Goal: Register for event/course

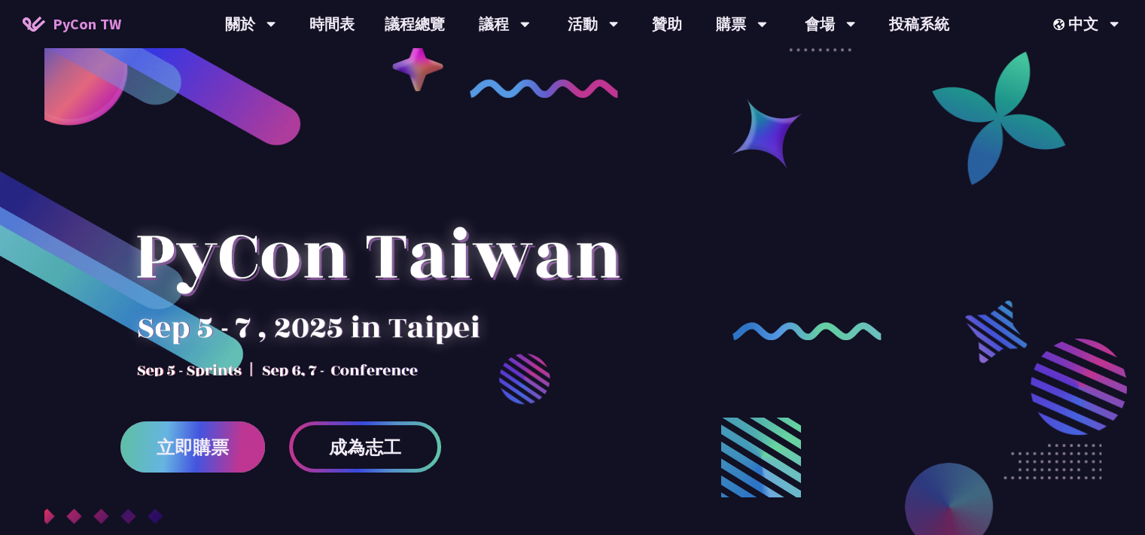
click at [196, 446] on span "立即購票" at bounding box center [193, 447] width 72 height 19
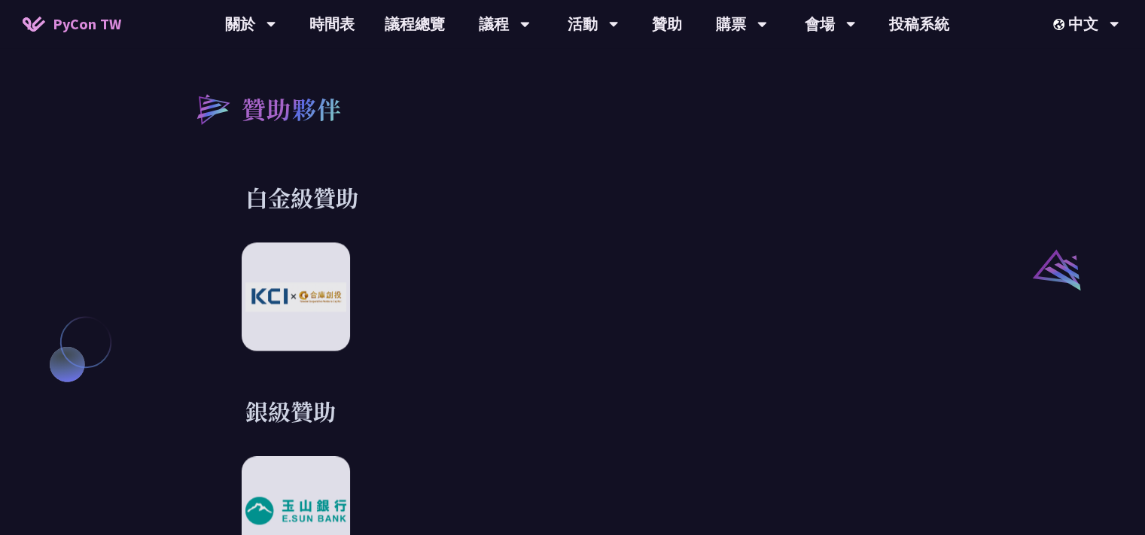
scroll to position [2167, 0]
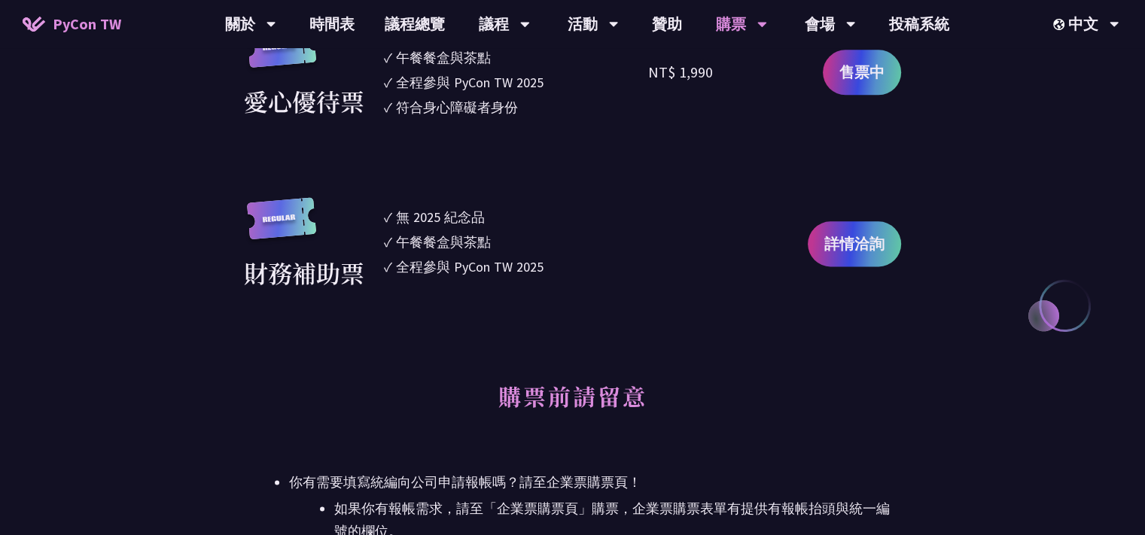
scroll to position [1626, 0]
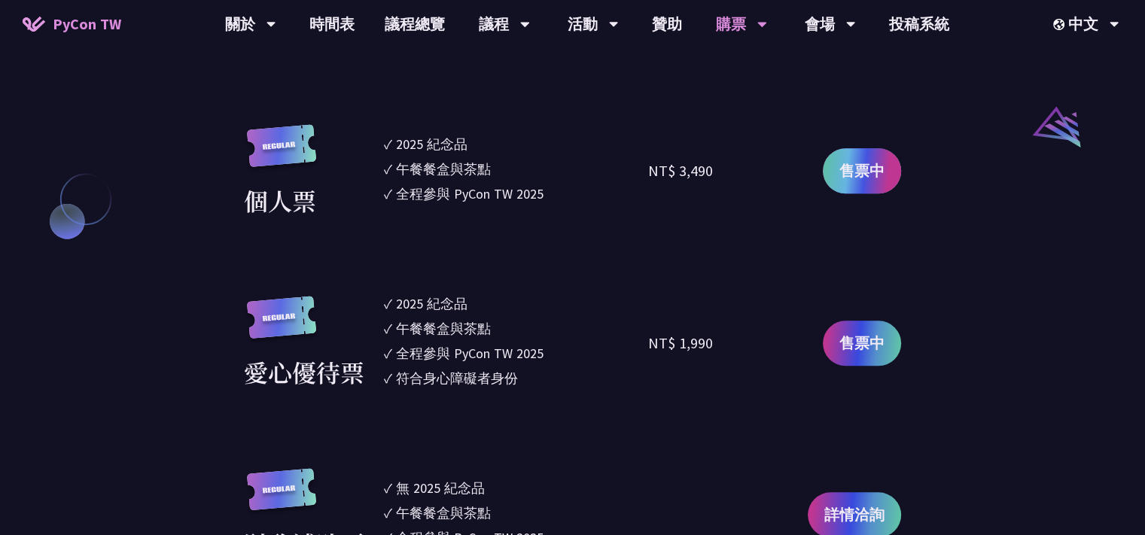
click at [842, 169] on span "售票中" at bounding box center [861, 171] width 45 height 23
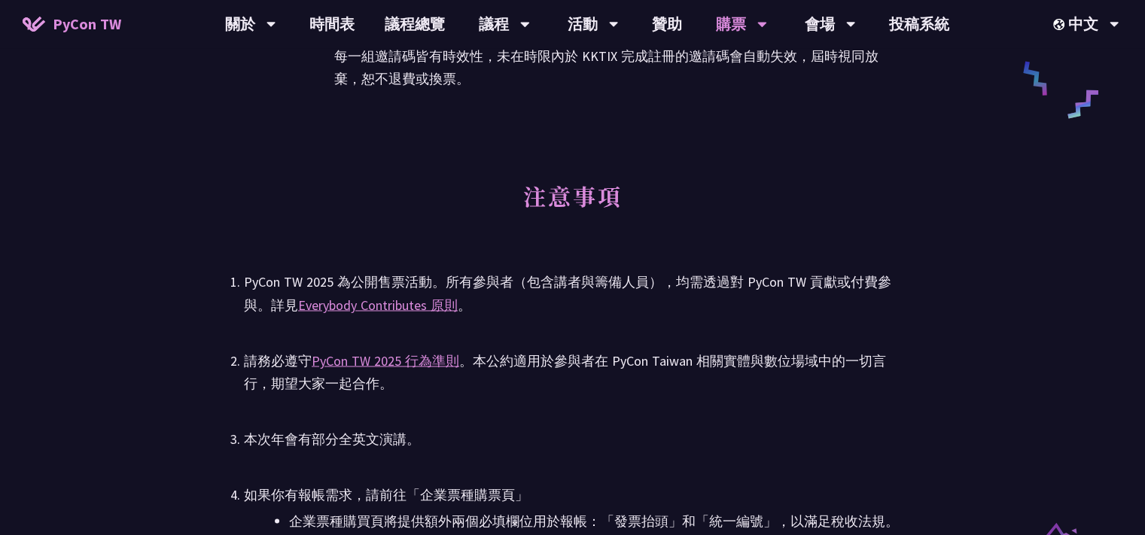
scroll to position [1742, 0]
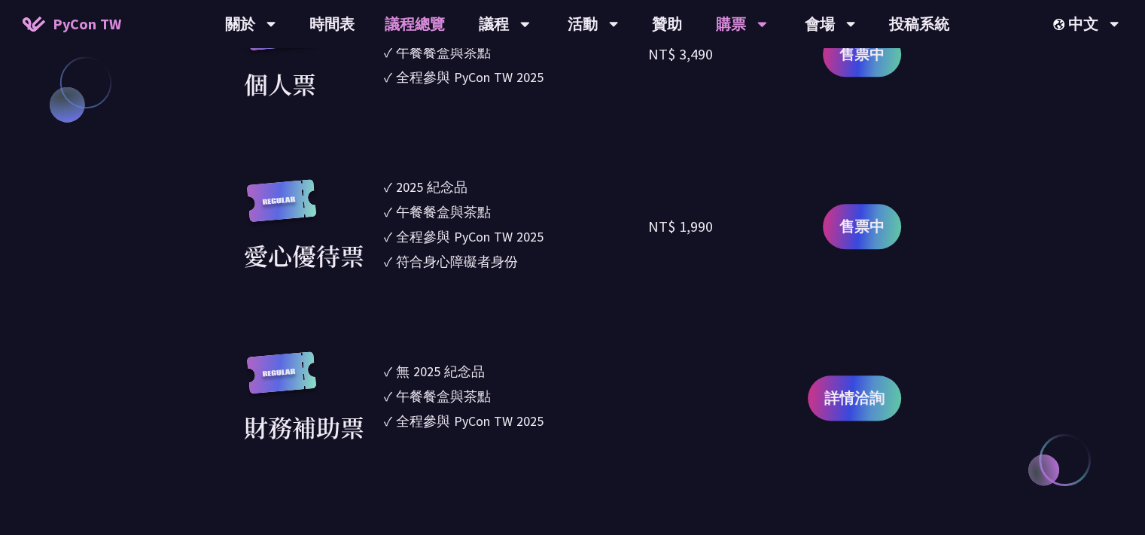
click at [391, 21] on link "議程總覽" at bounding box center [415, 24] width 90 height 48
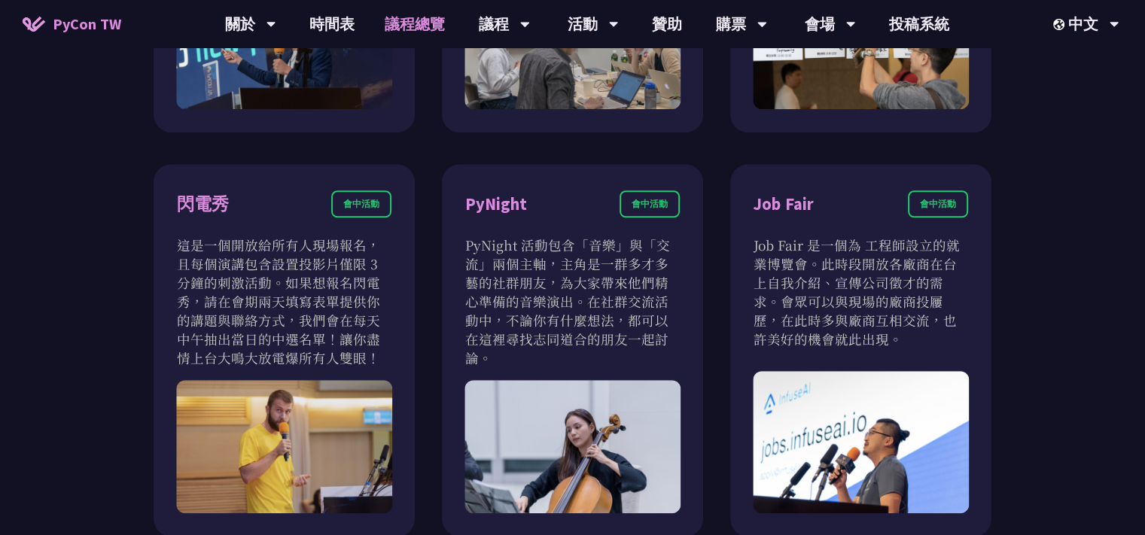
scroll to position [1355, 0]
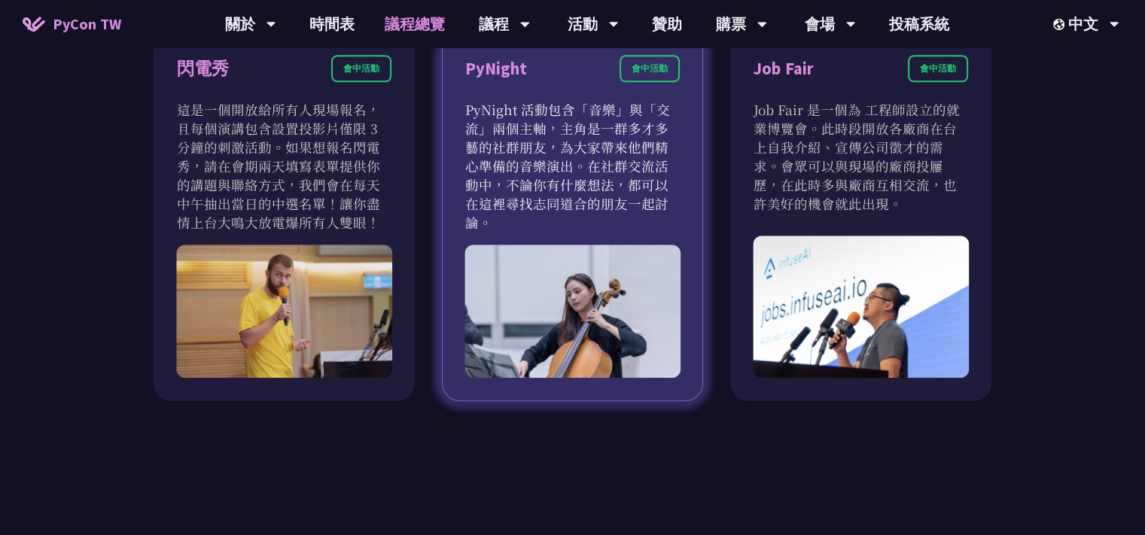
click at [662, 96] on div "PyNight 會中活動" at bounding box center [572, 77] width 214 height 45
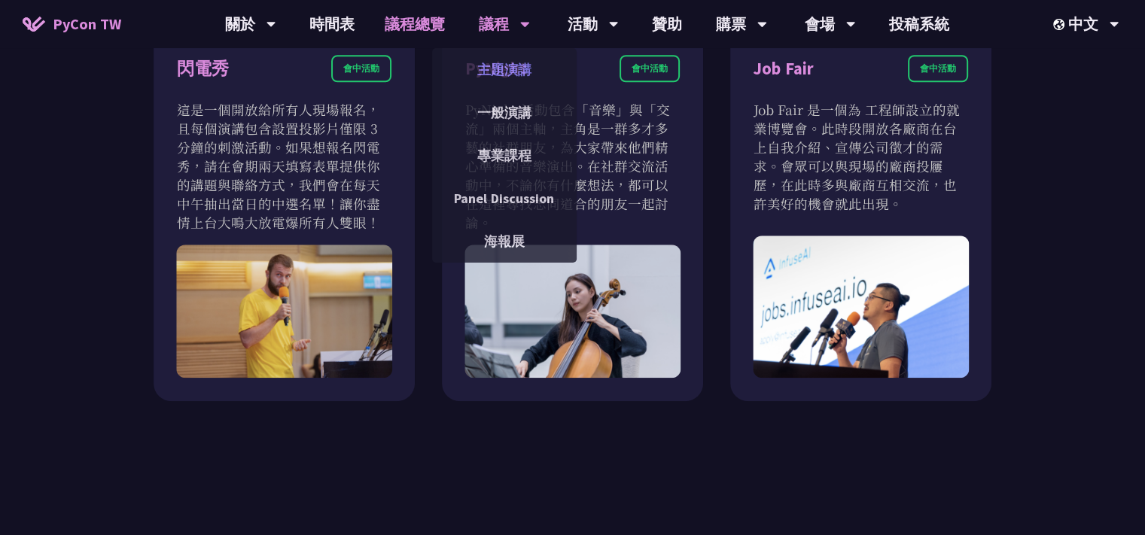
click at [510, 68] on link "主題演講" at bounding box center [504, 69] width 144 height 35
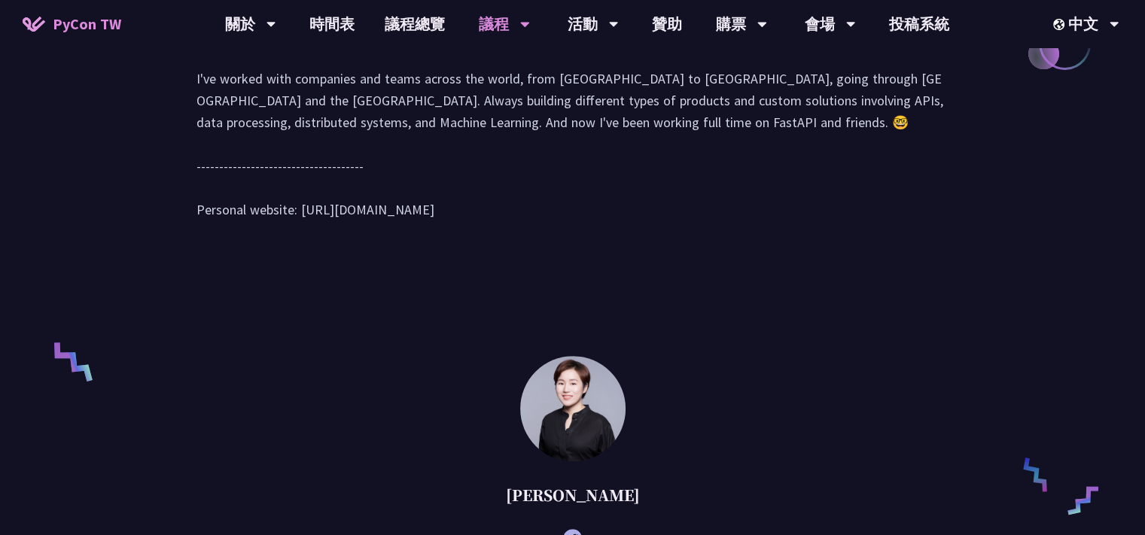
scroll to position [406, 0]
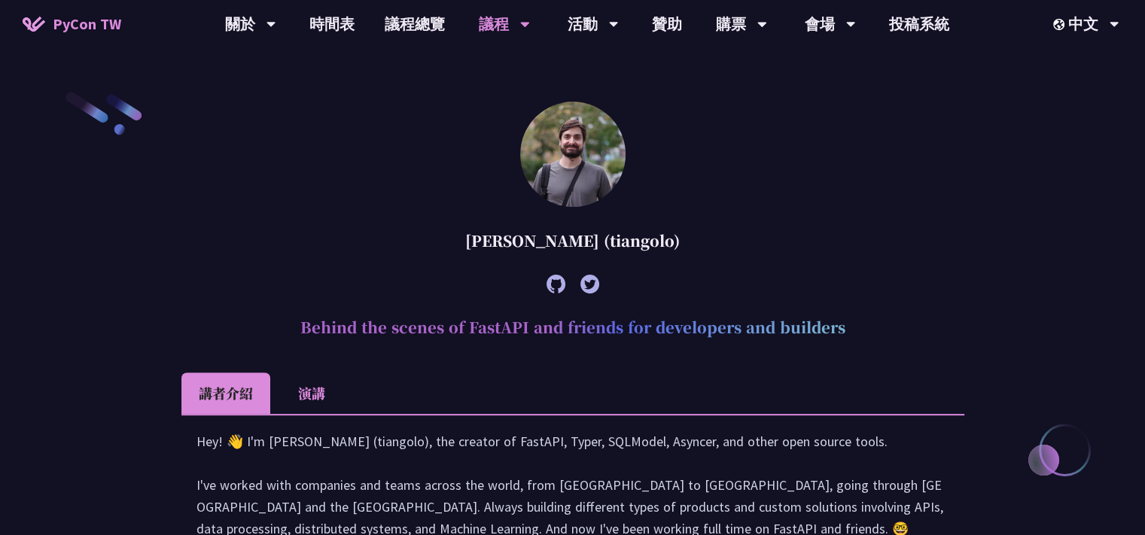
click at [494, 323] on h2 "Behind the scenes of FastAPI and friends for developers and builders" at bounding box center [572, 327] width 783 height 45
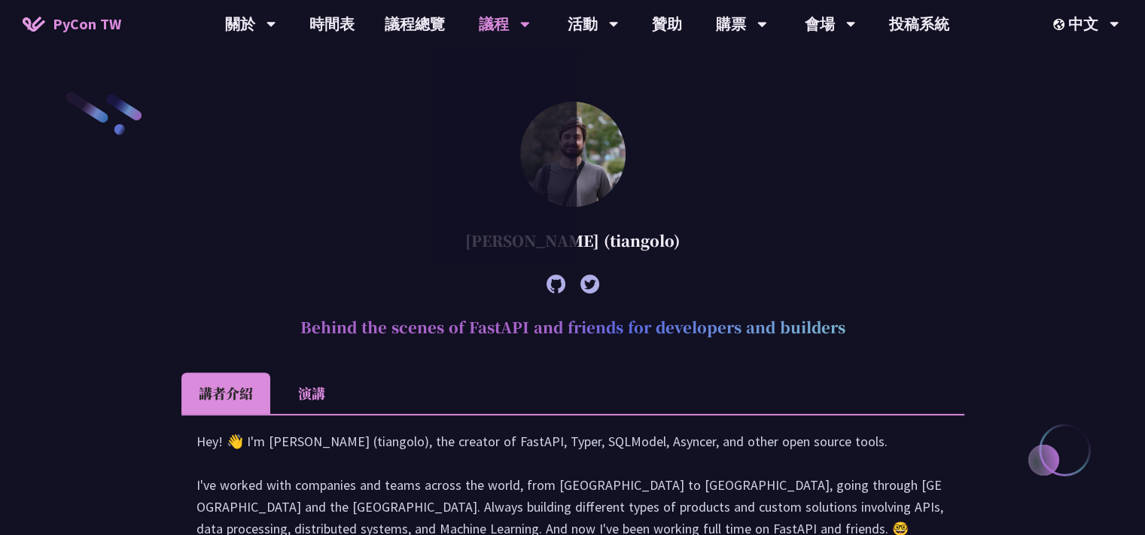
click at [772, 218] on div "Sebastián Ramírez (tiangolo)" at bounding box center [572, 240] width 783 height 45
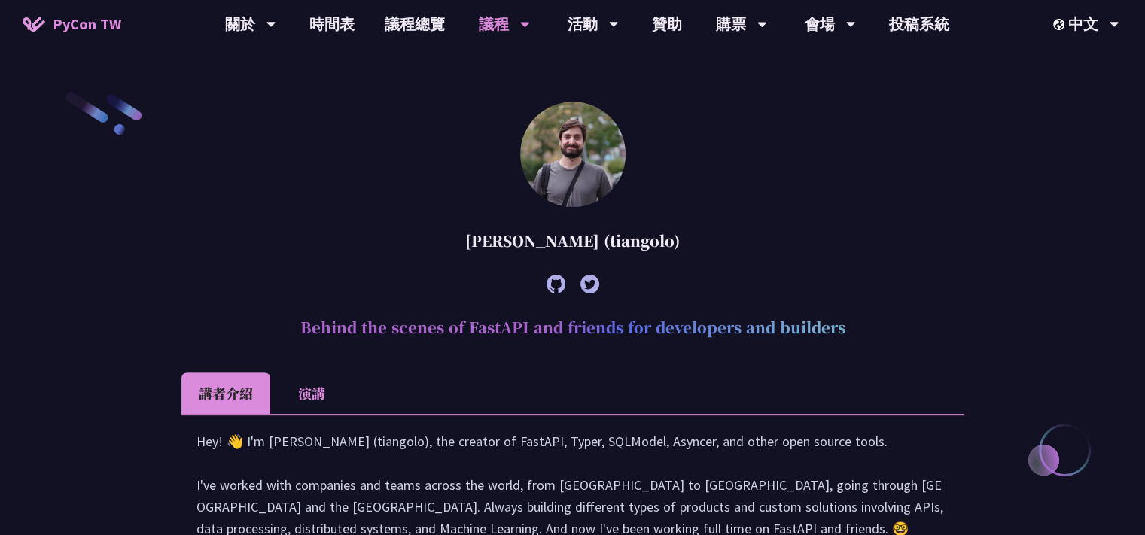
click at [962, 360] on article "Sebastián Ramírez (tiangolo) Behind the scenes of FastAPI and friends for devel…" at bounding box center [572, 379] width 783 height 555
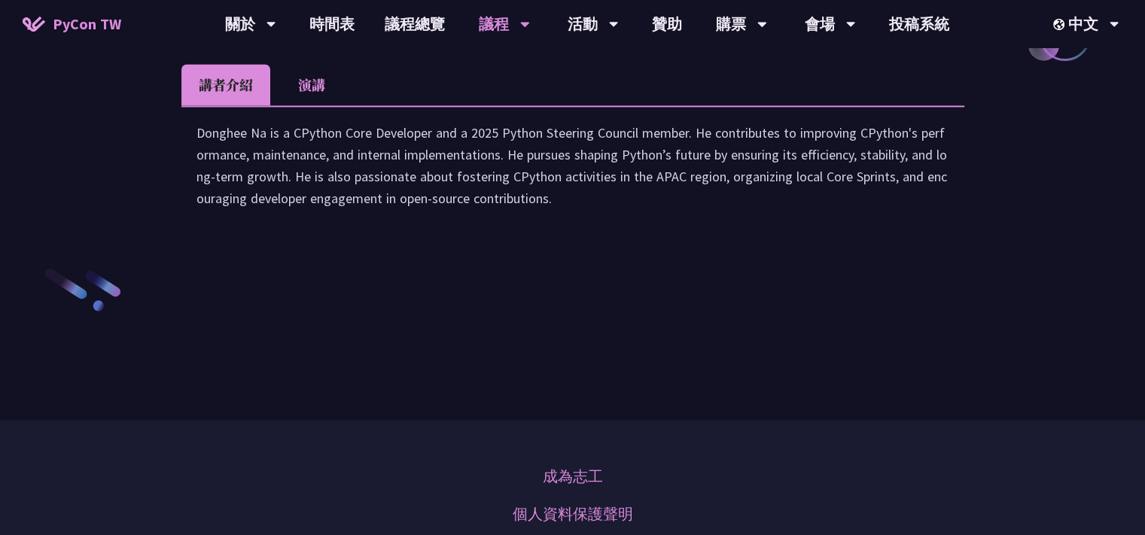
scroll to position [2032, 0]
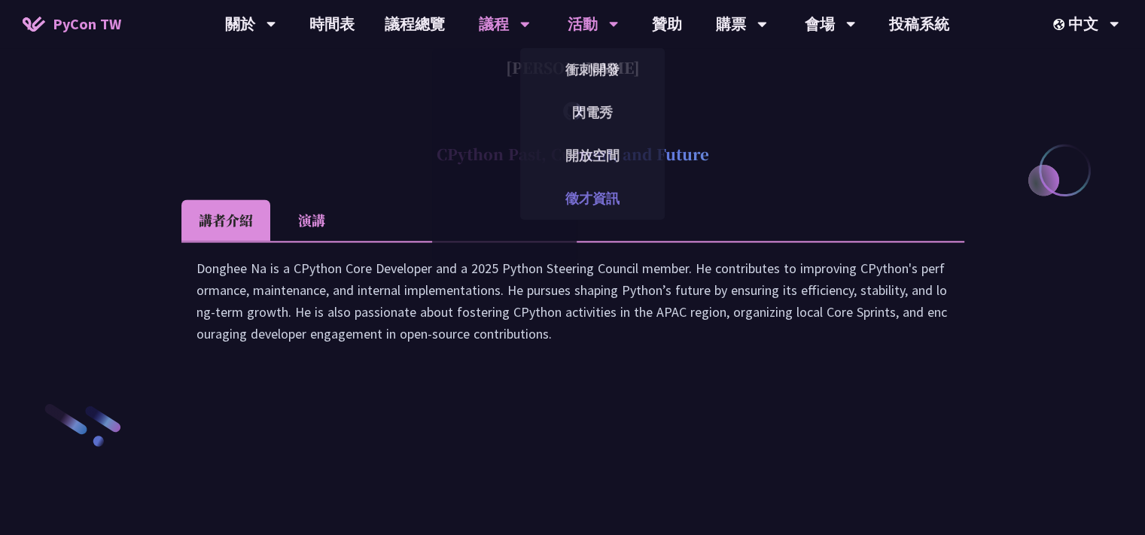
click at [622, 200] on link "徵才資訊" at bounding box center [592, 198] width 144 height 35
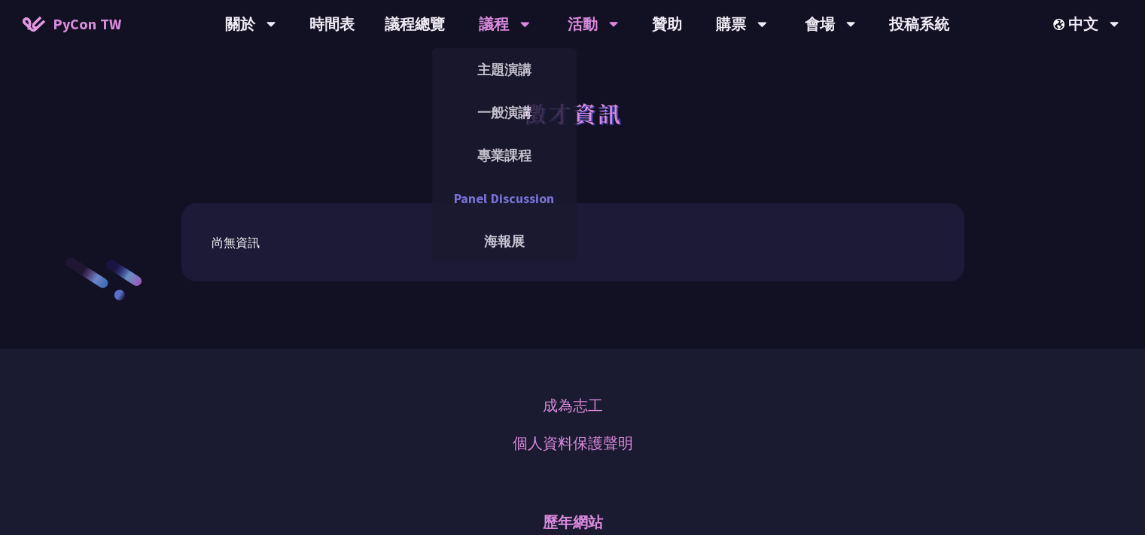
click at [506, 183] on link "Panel Discussion" at bounding box center [504, 198] width 144 height 35
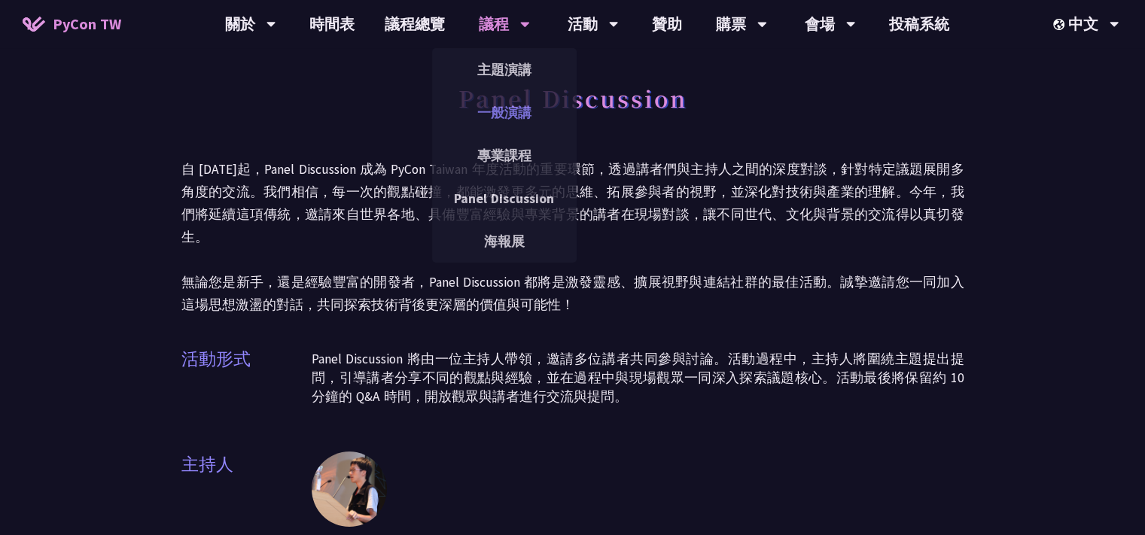
click at [519, 105] on link "一般演講" at bounding box center [504, 112] width 144 height 35
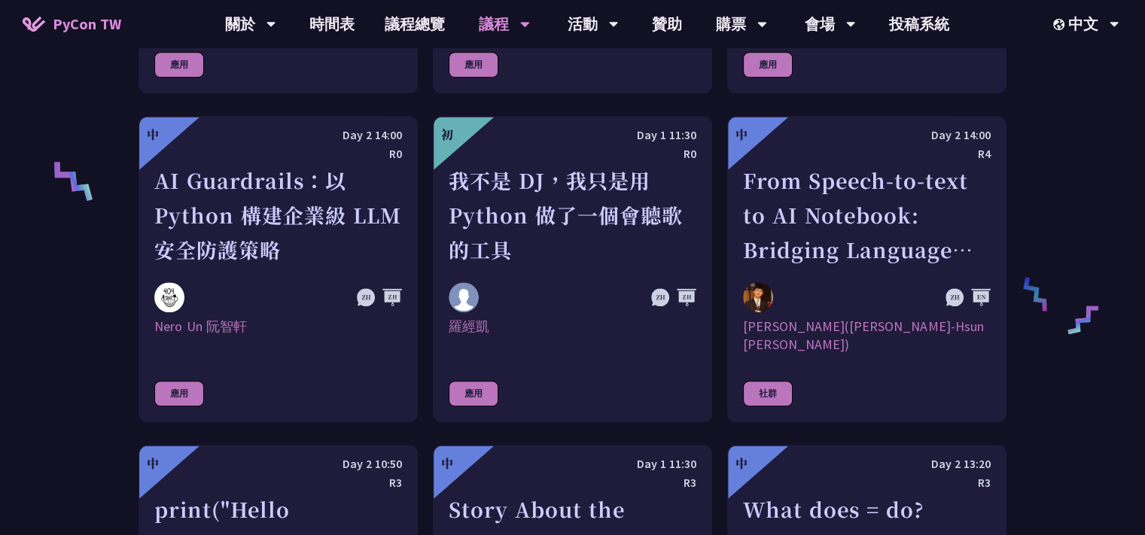
scroll to position [1355, 0]
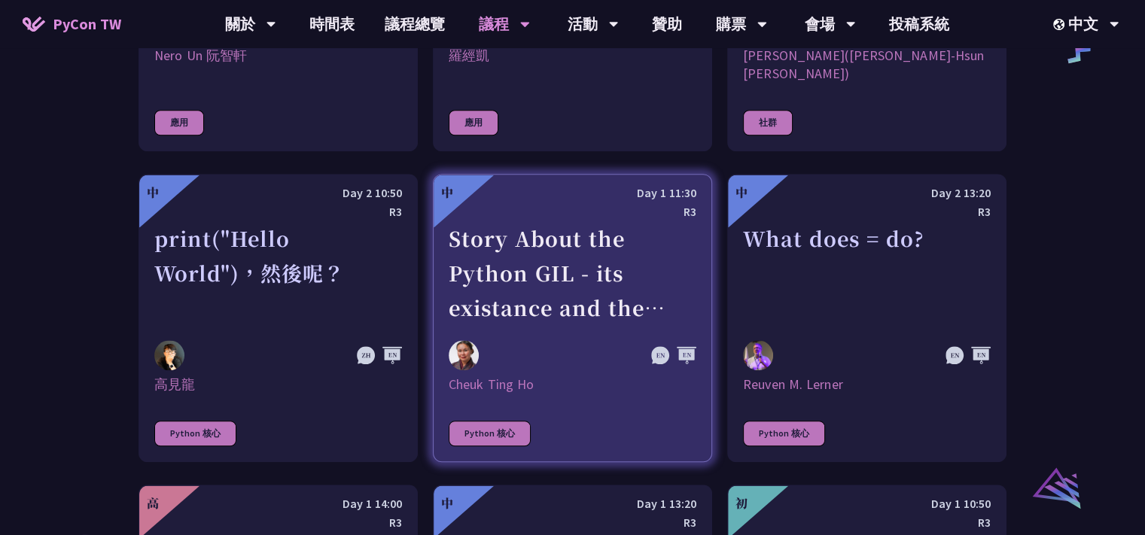
click at [628, 221] on div "Story About the Python GIL - its existance and the lack there of" at bounding box center [573, 273] width 248 height 104
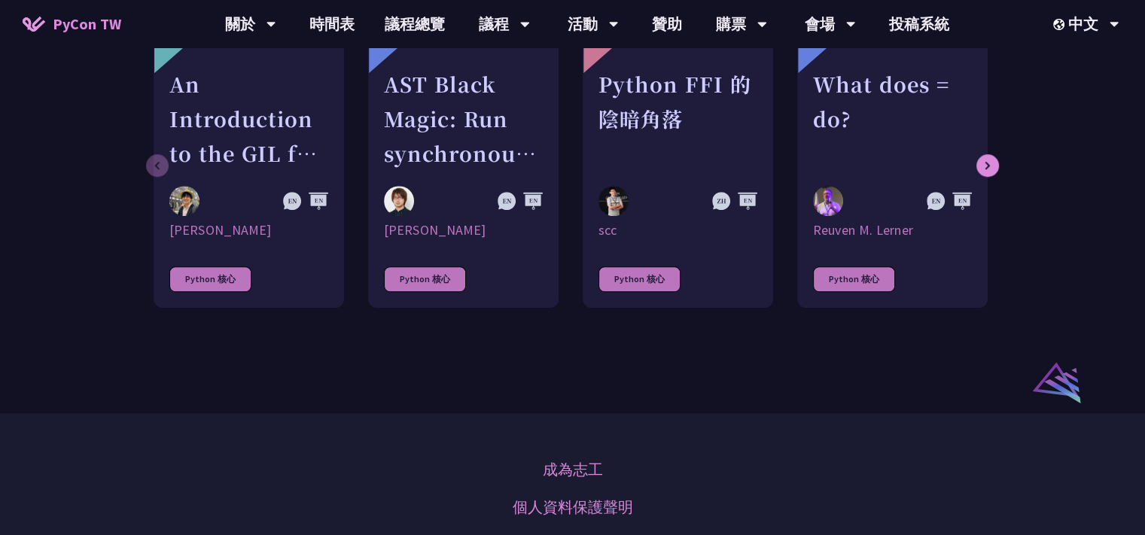
scroll to position [813, 0]
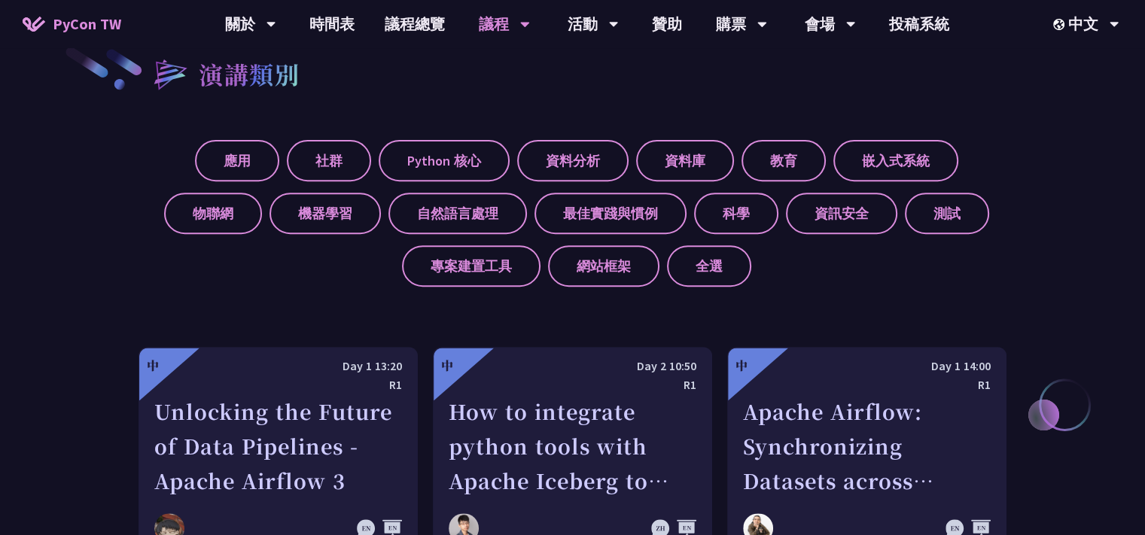
scroll to position [677, 0]
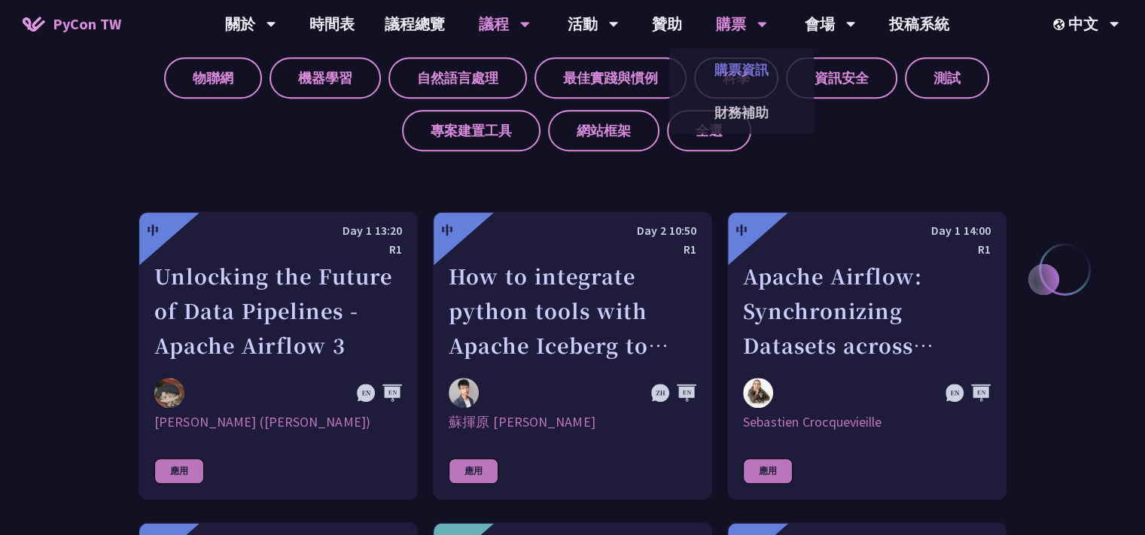
click at [745, 64] on link "購票資訊" at bounding box center [741, 69] width 144 height 35
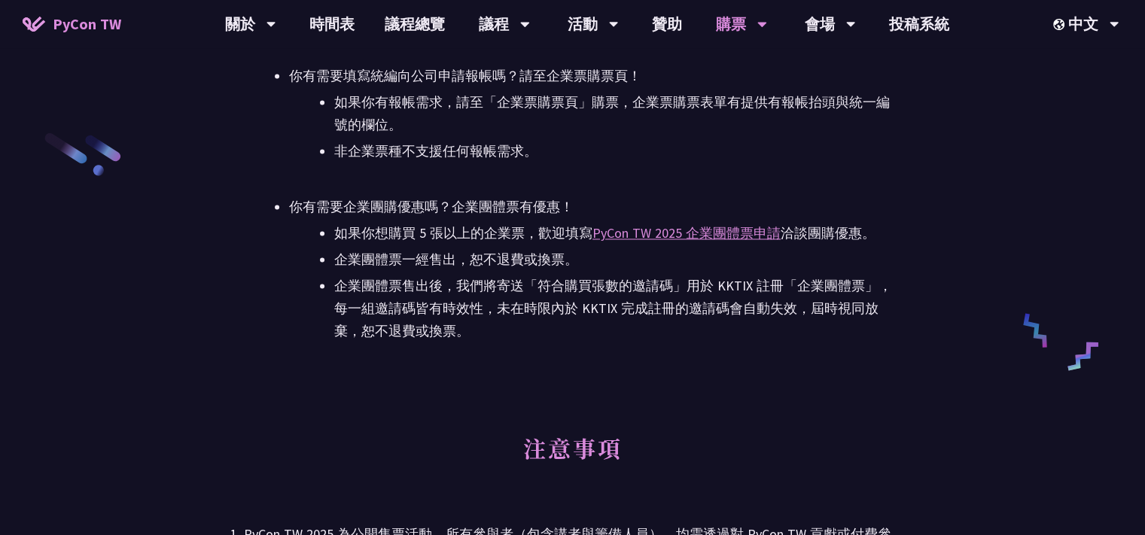
scroll to position [2167, 0]
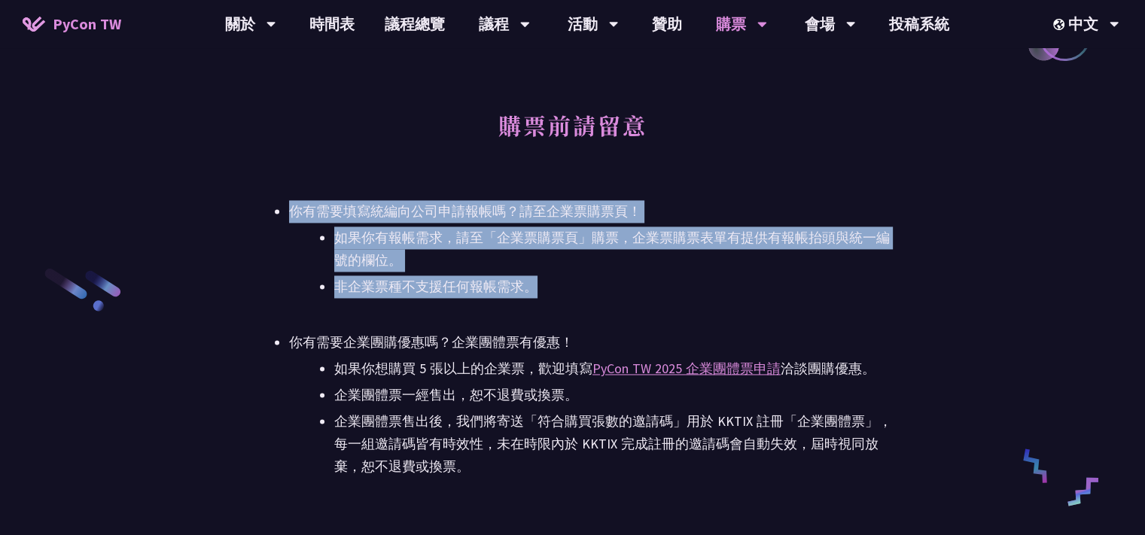
drag, startPoint x: 805, startPoint y: 297, endPoint x: 766, endPoint y: 180, distance: 122.8
click at [766, 180] on div "購票前請留意 你有需要填寫統編向公司申請報帳嗎？請至企業票購票頁！ 如果你有報帳需求，請至「企業票購票頁」購票，企業票購票表單有提供有報帳抬頭與統一編號的欄位…" at bounding box center [572, 286] width 657 height 383
click at [865, 294] on li "非企業票種不支援任何報帳需求。" at bounding box center [617, 286] width 567 height 23
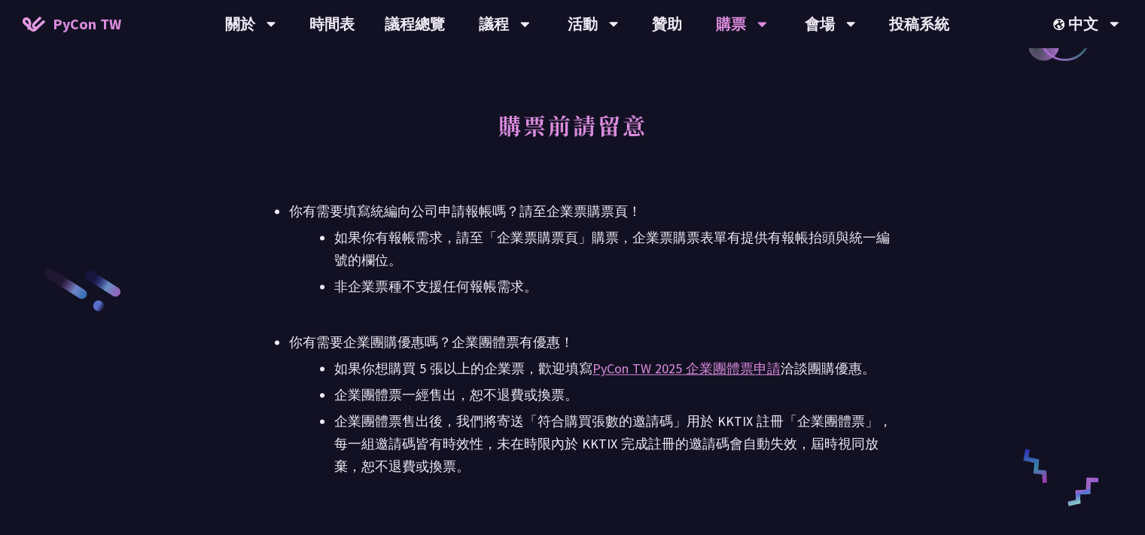
click at [808, 277] on li "非企業票種不支援任何報帳需求。" at bounding box center [617, 286] width 567 height 23
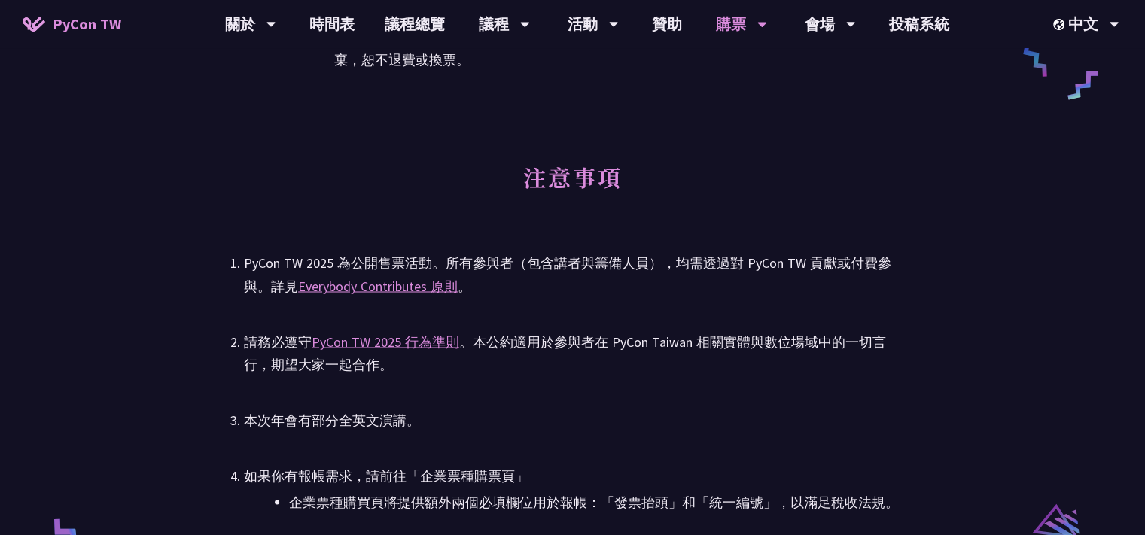
click at [695, 293] on div "PyCon TW 2025 為公開售票活動。所有參與者（包含講者與籌備人員），均需透過對 PyCon TW 貢獻或付費參與。詳見 Everybody Cont…" at bounding box center [572, 274] width 657 height 45
click at [696, 290] on div "PyCon TW 2025 為公開售票活動。所有參與者（包含講者與籌備人員），均需透過對 PyCon TW 貢獻或付費參與。詳見 Everybody Cont…" at bounding box center [572, 274] width 657 height 45
click at [695, 291] on div "PyCon TW 2025 為公開售票活動。所有參與者（包含講者與籌備人員），均需透過對 PyCon TW 貢獻或付費參與。詳見 Everybody Cont…" at bounding box center [572, 274] width 657 height 45
click at [792, 260] on div "PyCon TW 2025 為公開售票活動。所有參與者（包含講者與籌備人員），均需透過對 PyCon TW 貢獻或付費參與。詳見 Everybody Cont…" at bounding box center [572, 274] width 657 height 45
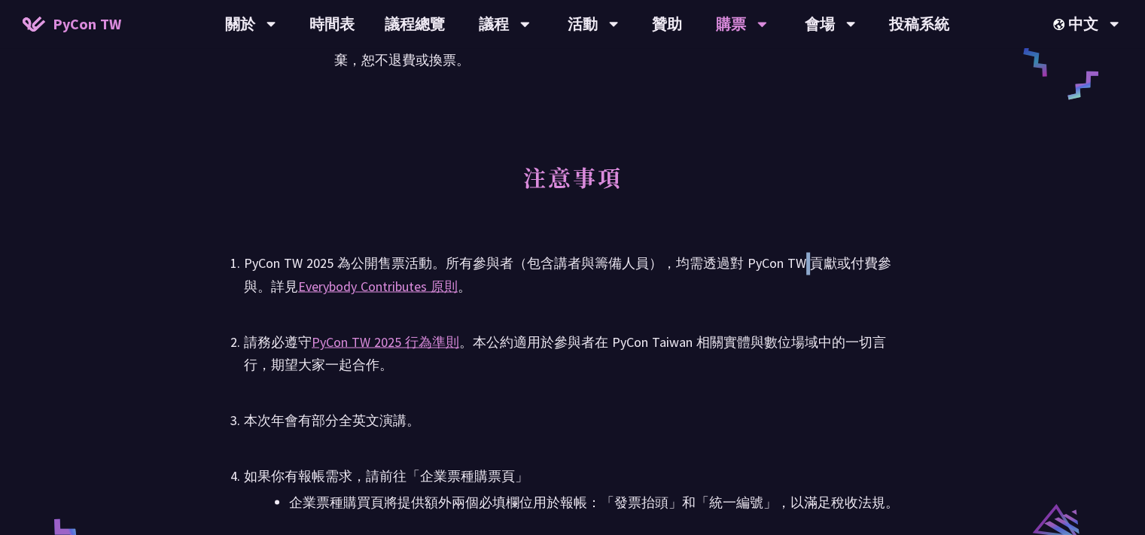
click at [792, 260] on div "PyCon TW 2025 為公開售票活動。所有參與者（包含講者與籌備人員），均需透過對 PyCon TW 貢獻或付費參與。詳見 Everybody Cont…" at bounding box center [572, 274] width 657 height 45
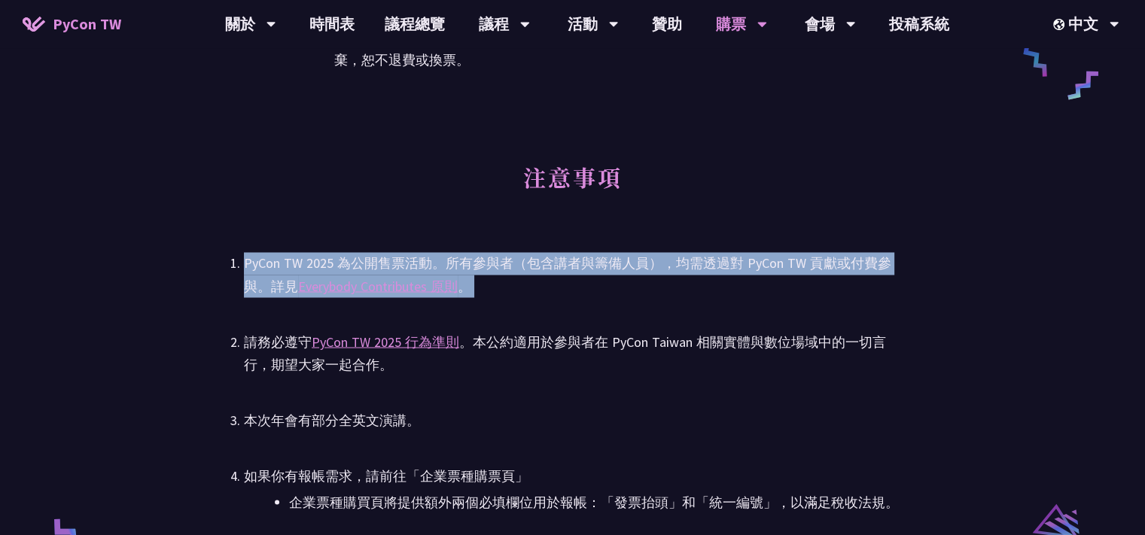
click at [792, 260] on div "PyCon TW 2025 為公開售票活動。所有參與者（包含講者與籌備人員），均需透過對 PyCon TW 貢獻或付費參與。詳見 Everybody Cont…" at bounding box center [572, 274] width 657 height 45
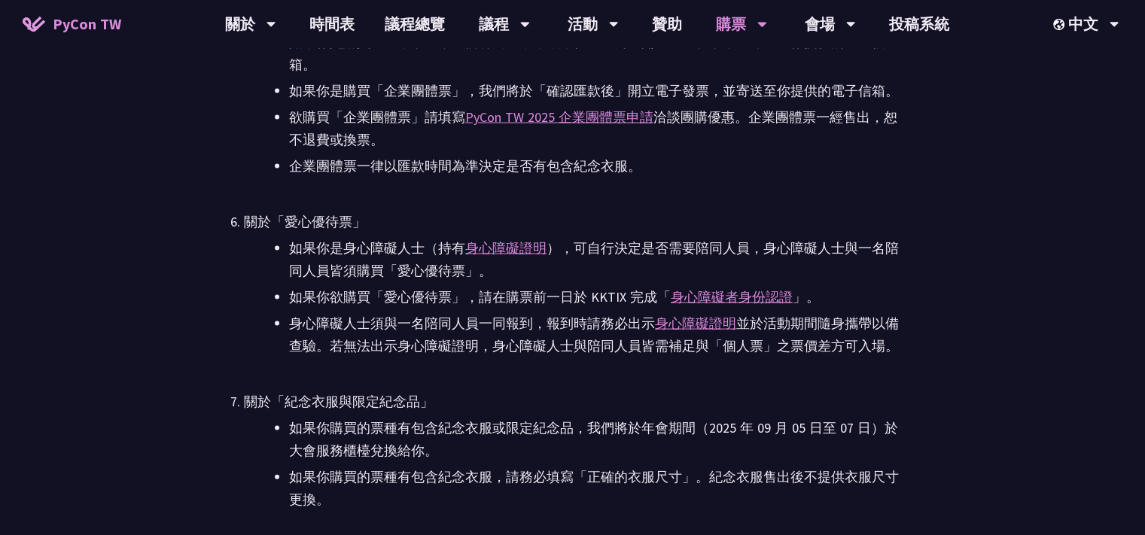
scroll to position [3251, 0]
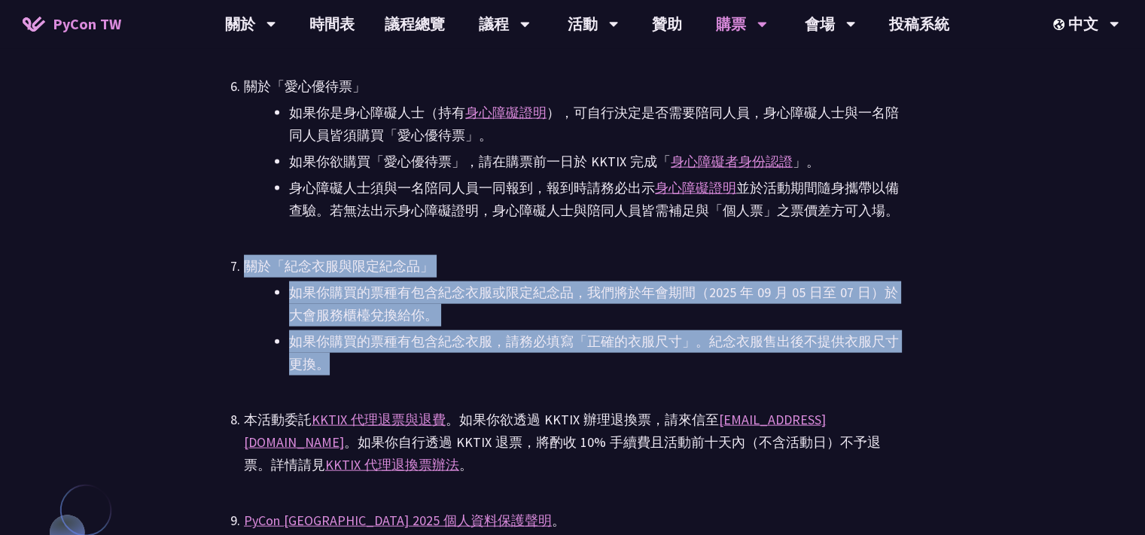
drag, startPoint x: 756, startPoint y: 367, endPoint x: 744, endPoint y: 233, distance: 135.2
click at [744, 233] on ul "PyCon TW 2025 為公開售票活動。所有參與者（包含講者與籌備人員），均需透過對 PyCon TW 貢獻或付費參與。詳見 Everybody Cont…" at bounding box center [572, 137] width 657 height 1124
click at [894, 313] on li "如果你購買的票種有包含紀念衣服或限定紀念品，我們將於年會期間（2025 年 09 月 05 日至 07 日）於大會服務櫃檯兌換給你。" at bounding box center [595, 303] width 612 height 45
click at [896, 349] on li "如果你購買的票種有包含紀念衣服，請務必填寫「正確的衣服尺寸」。紀念衣服售出後不提供衣服尺寸更換。" at bounding box center [595, 352] width 612 height 45
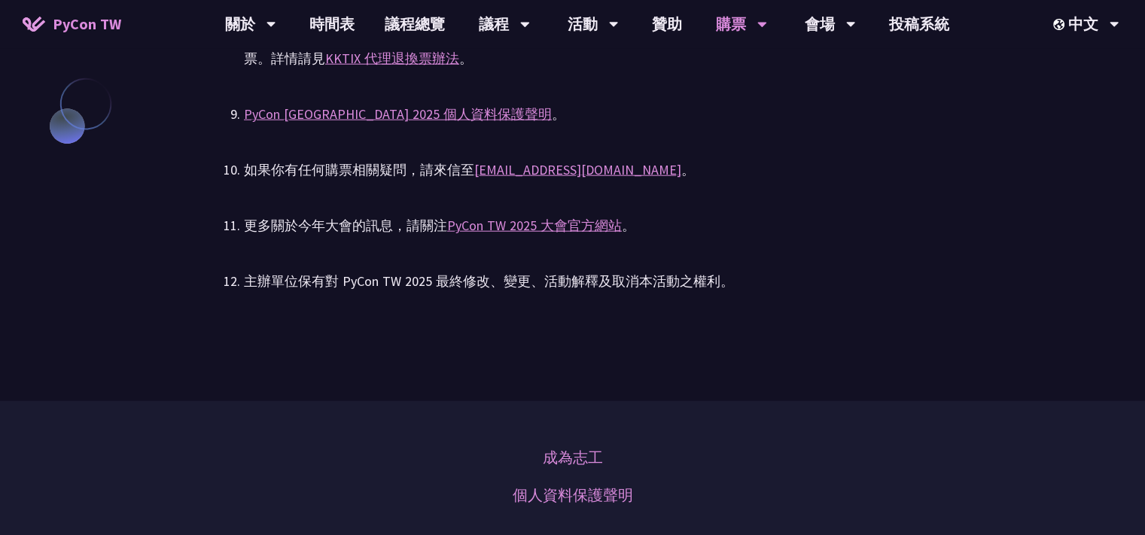
scroll to position [3929, 0]
